Goal: Transaction & Acquisition: Purchase product/service

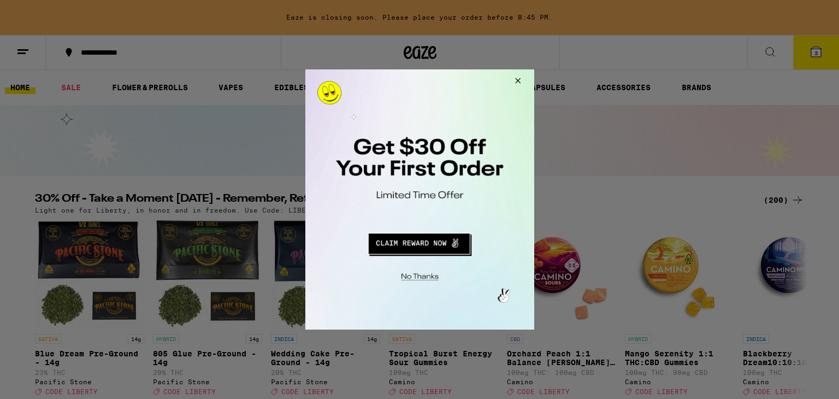
click at [519, 83] on button "Close Modal" at bounding box center [515, 82] width 29 height 26
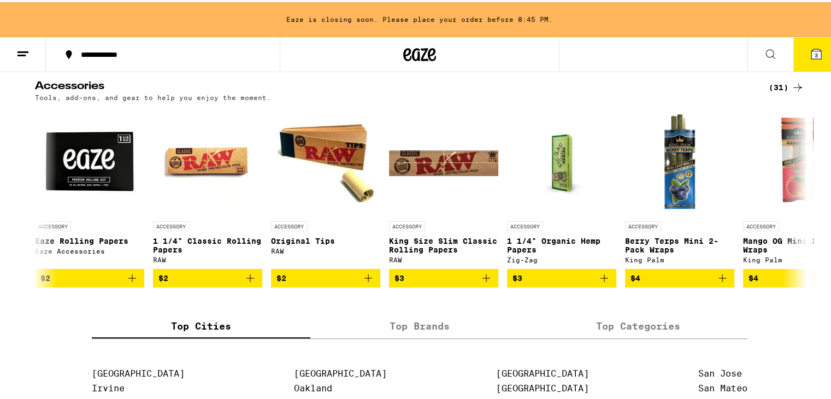
scroll to position [4971, 0]
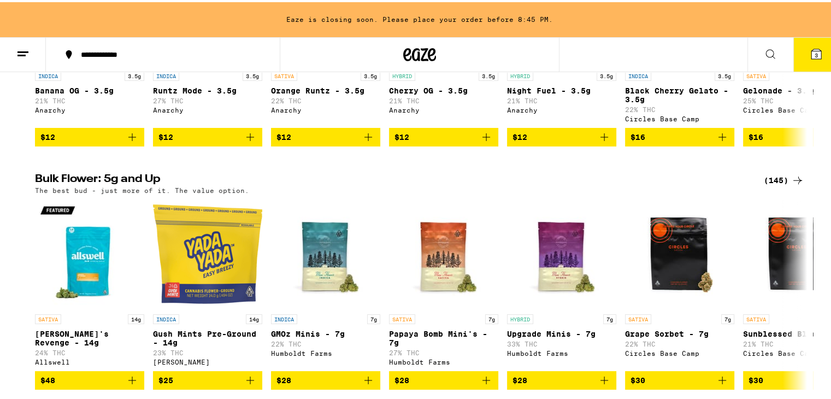
scroll to position [1018, 0]
